Goal: Transaction & Acquisition: Purchase product/service

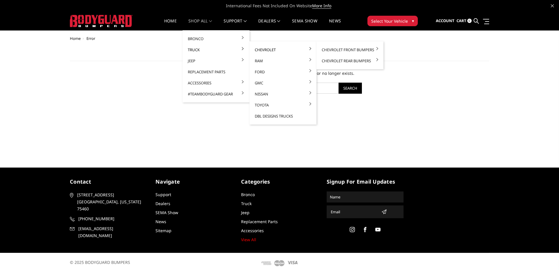
click at [274, 53] on link "Chevrolet" at bounding box center [283, 49] width 62 height 11
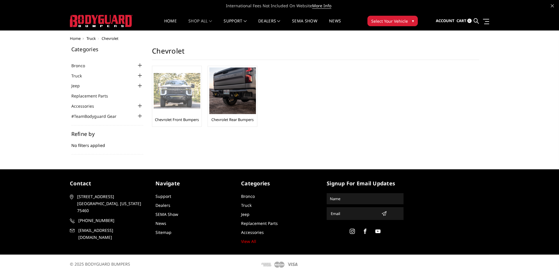
click at [183, 93] on img at bounding box center [177, 91] width 47 height 36
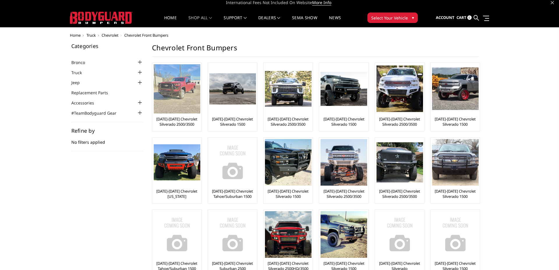
scroll to position [5, 0]
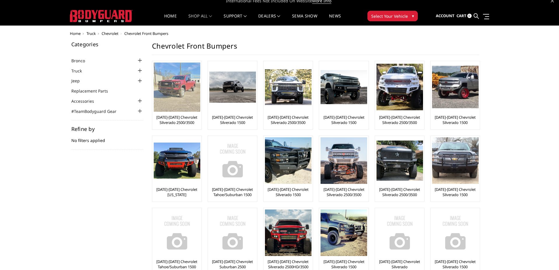
click at [183, 94] on img at bounding box center [177, 87] width 47 height 49
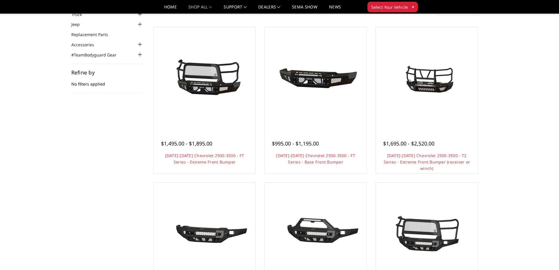
scroll to position [45, 0]
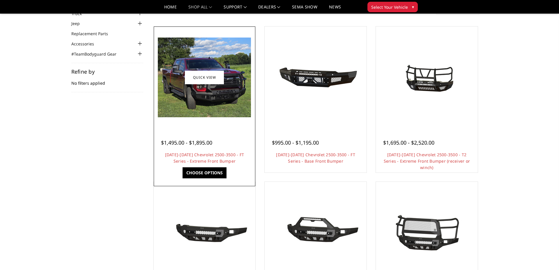
click at [210, 158] on h4 "2024-2026 Chevrolet 2500-3500 - FT Series - Extreme Front Bumper" at bounding box center [204, 158] width 87 height 13
click at [221, 127] on div "$1,495.00 - $1,895.00 2024-2026 Chevrolet 2500-3500 - FT Series - Extreme Front…" at bounding box center [204, 149] width 99 height 44
click at [200, 105] on img at bounding box center [204, 78] width 93 height 80
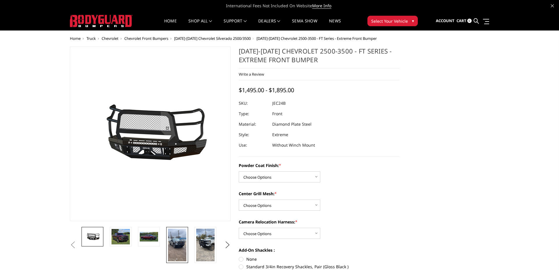
click at [182, 244] on img at bounding box center [177, 245] width 18 height 33
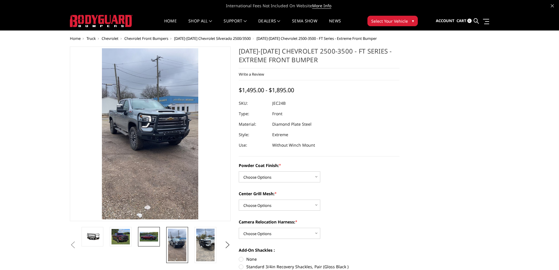
click at [154, 238] on img at bounding box center [149, 237] width 18 height 10
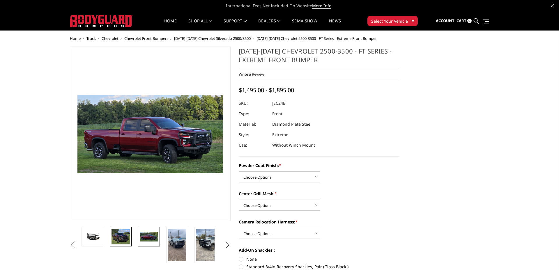
click at [122, 235] on img at bounding box center [121, 237] width 18 height 16
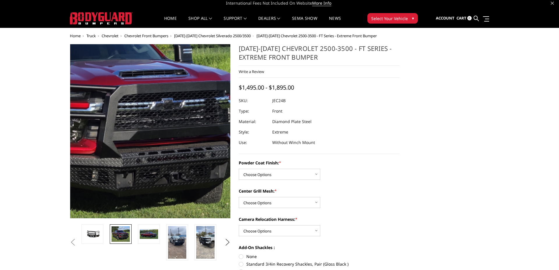
scroll to position [3, 0]
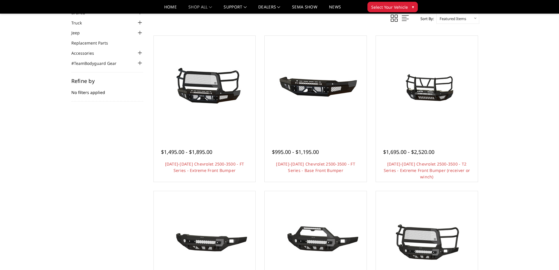
scroll to position [35, 0]
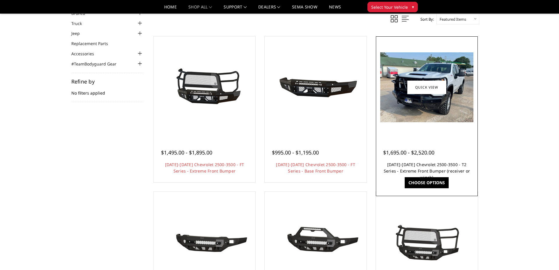
click at [441, 166] on link "[DATE]-[DATE] Chevrolet 2500-3500 - T2 Series - Extreme Front Bumper (receiver …" at bounding box center [427, 171] width 86 height 18
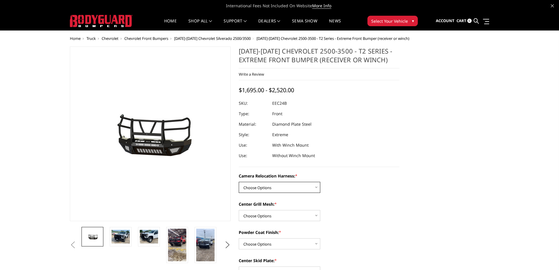
click at [294, 188] on select "Choose Options Without camera harness With camera harness" at bounding box center [280, 187] width 82 height 11
select select "3731"
click at [239, 182] on select "Choose Options Without camera harness With camera harness" at bounding box center [280, 187] width 82 height 11
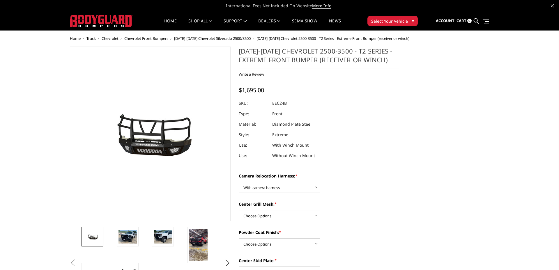
click at [290, 215] on select "Choose Options Without expanded metal With expanded metal" at bounding box center [280, 215] width 82 height 11
select select "3729"
click at [239, 210] on select "Choose Options Without expanded metal With expanded metal" at bounding box center [280, 215] width 82 height 11
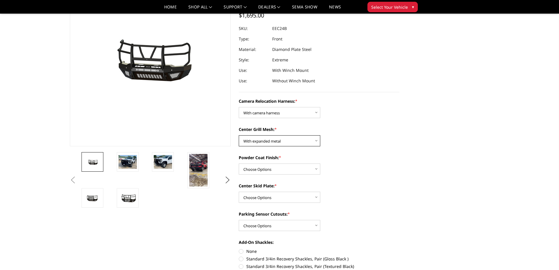
scroll to position [61, 0]
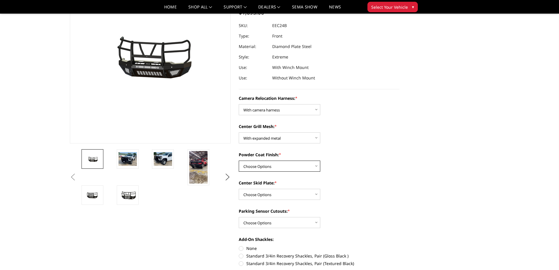
click at [285, 165] on select "Choose Options Textured Black Powder Coat Gloss Black Powder Coat Bare Metal" at bounding box center [280, 166] width 82 height 11
select select "3728"
click at [239, 161] on select "Choose Options Textured Black Powder Coat Gloss Black Powder Coat Bare Metal" at bounding box center [280, 166] width 82 height 11
click at [274, 195] on select "Choose Options Winch Mount Skid Plate Standard Skid Plate (included) 2" Receive…" at bounding box center [280, 194] width 82 height 11
select select "3724"
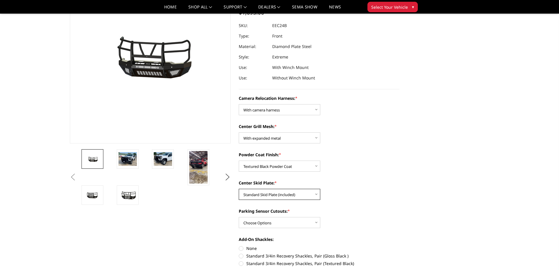
click at [239, 189] on select "Choose Options Winch Mount Skid Plate Standard Skid Plate (included) 2" Receive…" at bounding box center [280, 194] width 82 height 11
click at [287, 220] on select "Choose Options Yes - With Parking Sensor Cutouts" at bounding box center [280, 222] width 82 height 11
select select "3722"
click at [239, 217] on select "Choose Options Yes - With Parking Sensor Cutouts" at bounding box center [280, 222] width 82 height 11
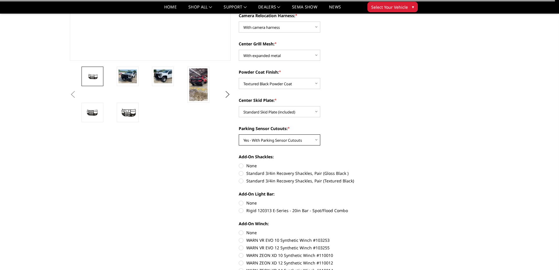
scroll to position [147, 0]
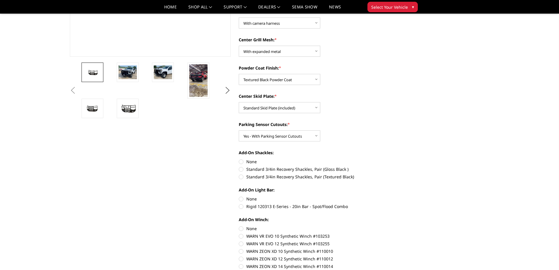
click at [282, 175] on label "Standard 3/4in Recovery Shackles, Pair (Textured Black)" at bounding box center [319, 177] width 161 height 6
click at [400, 167] on input "Standard 3/4in Recovery Shackles, Pair (Textured Black)" at bounding box center [400, 166] width 0 height 0
radio input "true"
click at [253, 200] on label "None" at bounding box center [319, 199] width 161 height 6
click at [239, 196] on input "None" at bounding box center [239, 196] width 0 height 0
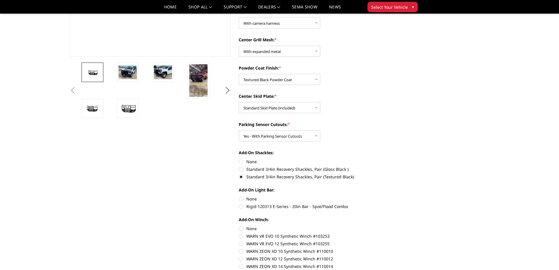
radio input "true"
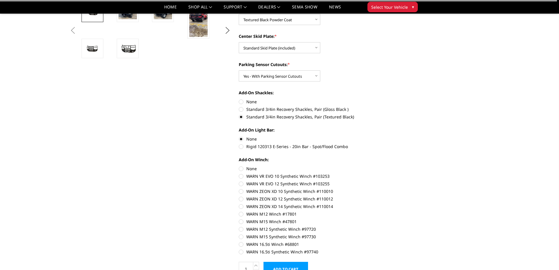
scroll to position [209, 0]
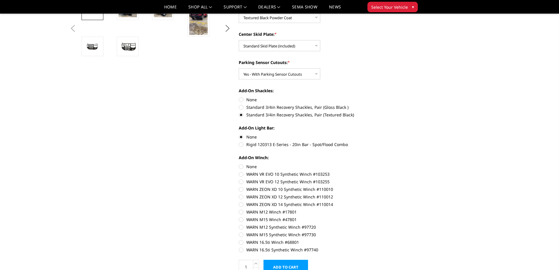
click at [248, 167] on label "None" at bounding box center [319, 167] width 161 height 6
click at [239, 164] on input "None" at bounding box center [239, 164] width 0 height 0
radio input "true"
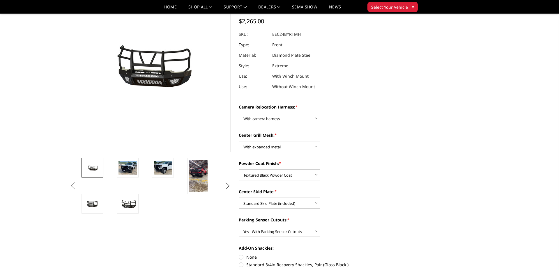
scroll to position [52, 0]
click at [158, 165] on img at bounding box center [163, 168] width 18 height 14
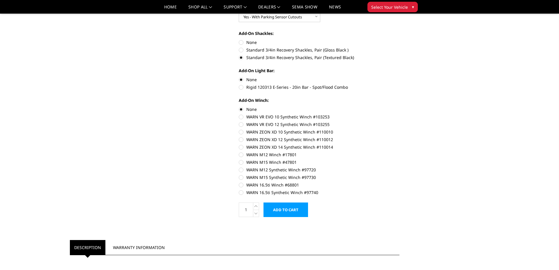
scroll to position [272, 0]
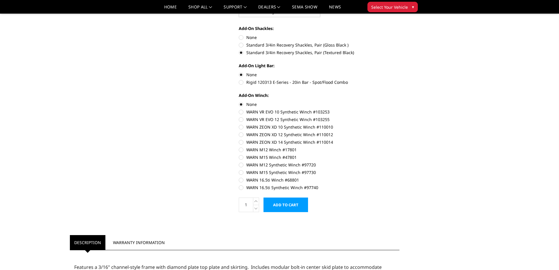
click at [275, 202] on input "Add to Cart" at bounding box center [286, 205] width 45 height 15
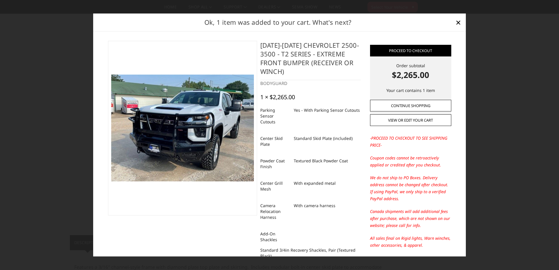
click at [424, 105] on link "Continue Shopping" at bounding box center [410, 106] width 81 height 12
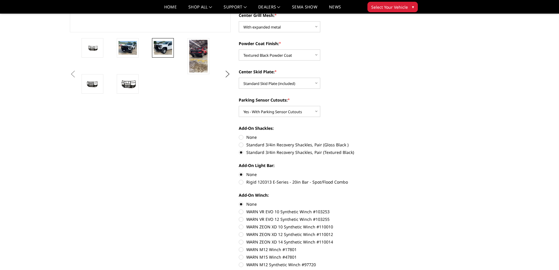
scroll to position [0, 0]
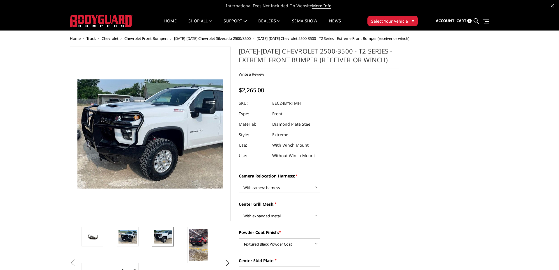
click at [464, 21] on span "Cart" at bounding box center [462, 20] width 10 height 5
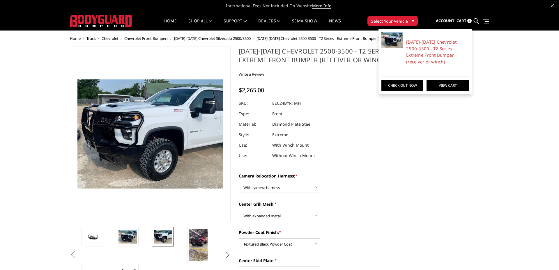
click at [438, 83] on link "View Cart" at bounding box center [448, 86] width 42 height 12
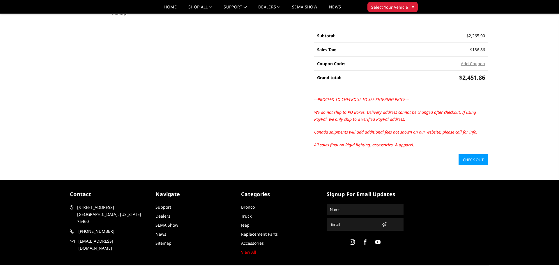
scroll to position [125, 0]
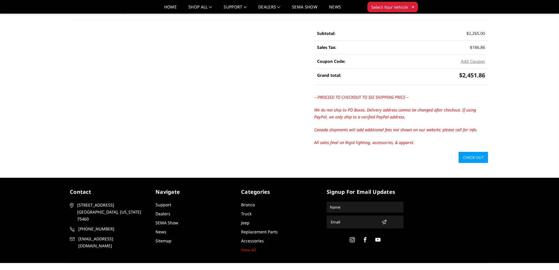
click at [473, 156] on link "Check out" at bounding box center [473, 157] width 29 height 11
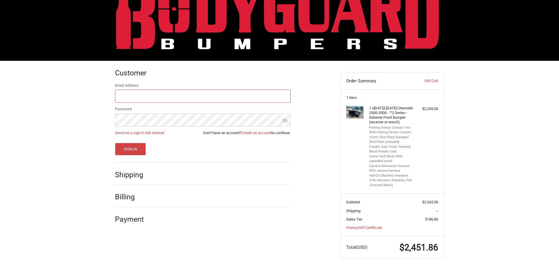
click at [206, 100] on input "Email Address" at bounding box center [203, 96] width 176 height 13
type input "[EMAIL_ADDRESS][PERSON_NAME][DOMAIN_NAME]"
click at [115, 143] on button "Sign In" at bounding box center [130, 149] width 31 height 13
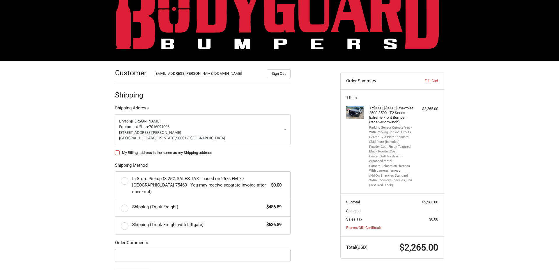
scroll to position [26, 0]
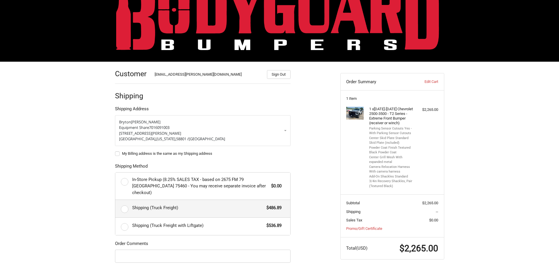
click at [123, 200] on label "Shipping (Truck Freight) $486.89" at bounding box center [202, 208] width 175 height 17
click at [116, 200] on input "Shipping (Truck Freight) $486.89" at bounding box center [115, 200] width 0 height 0
radio input "true"
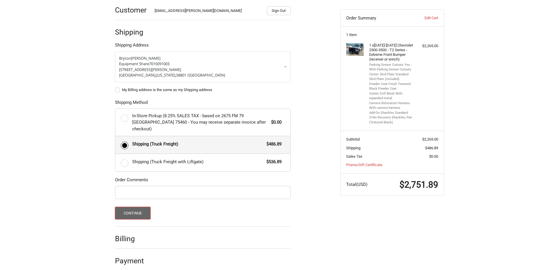
click at [138, 207] on button "Continue" at bounding box center [133, 213] width 36 height 13
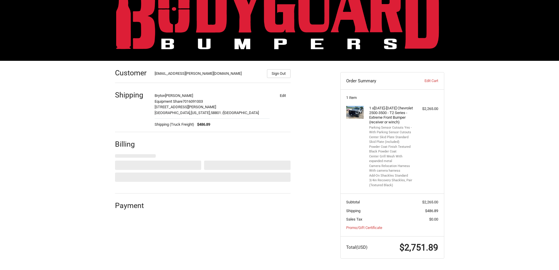
select select "US"
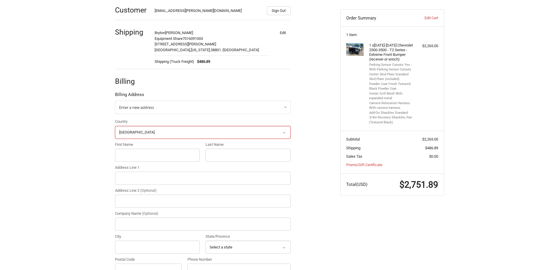
scroll to position [105, 0]
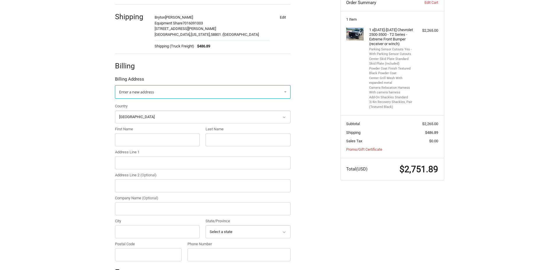
click at [140, 94] on span "Enter a new address" at bounding box center [136, 91] width 35 height 5
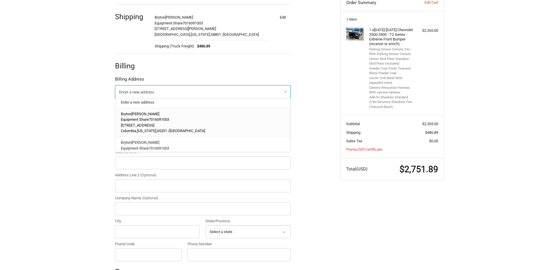
scroll to position [2, 0]
click at [186, 122] on p "5710 Bull Run Drive" at bounding box center [203, 125] width 164 height 6
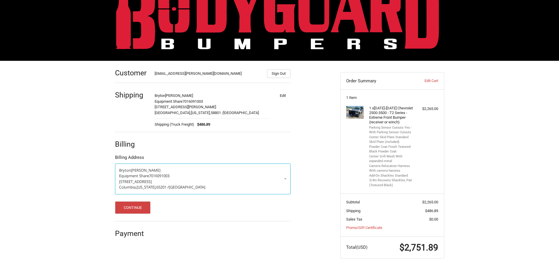
scroll to position [26, 0]
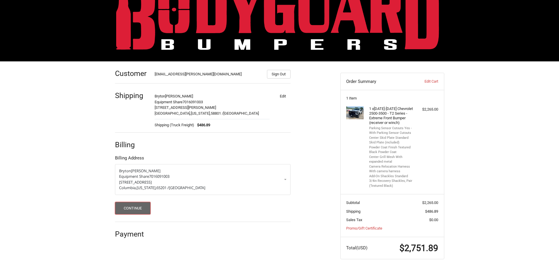
click at [125, 209] on button "Continue" at bounding box center [133, 208] width 36 height 13
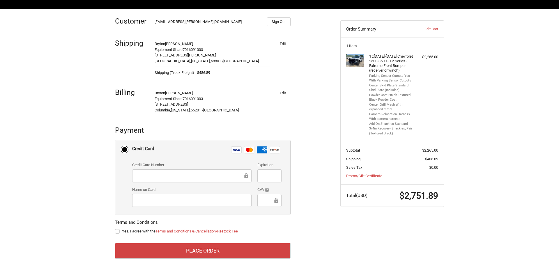
scroll to position [79, 0]
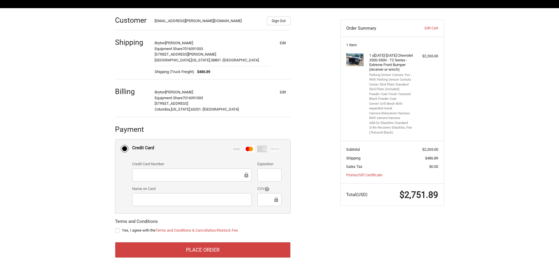
click at [115, 230] on label "Yes, I agree with the Terms and Conditions & Cancellation/Restock Fee" at bounding box center [203, 230] width 176 height 5
click at [115, 228] on input "Yes, I agree with the Terms and Conditions & Cancellation/Restock Fee" at bounding box center [115, 228] width 0 height 0
checkbox input "true"
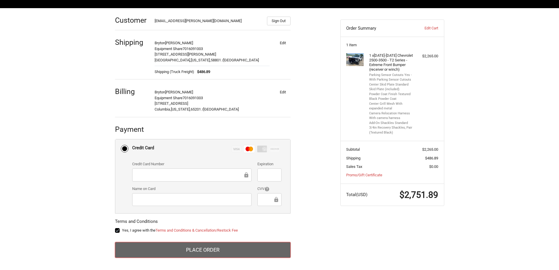
click at [221, 251] on button "Place Order" at bounding box center [203, 250] width 176 height 16
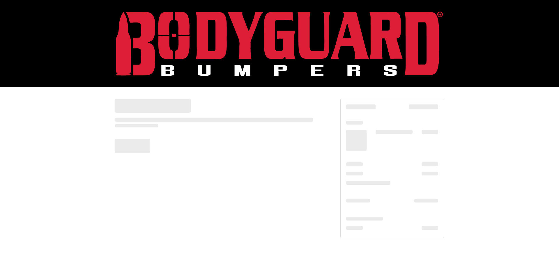
scroll to position [0, 0]
